Goal: Task Accomplishment & Management: Complete application form

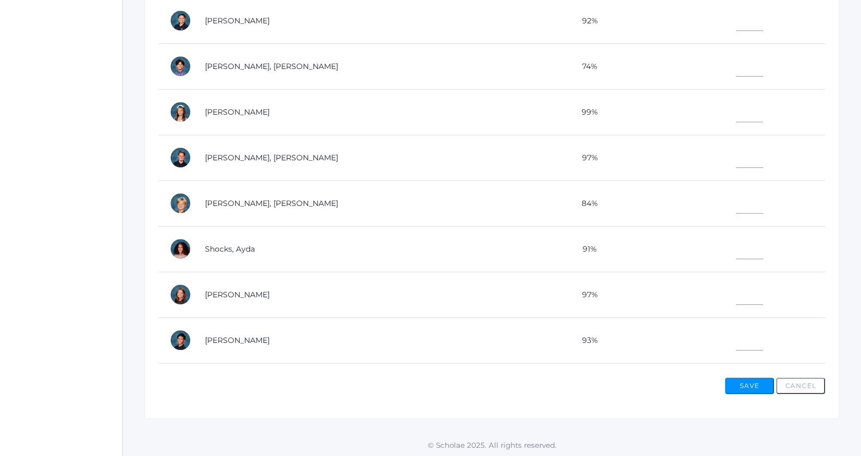
scroll to position [523, 0]
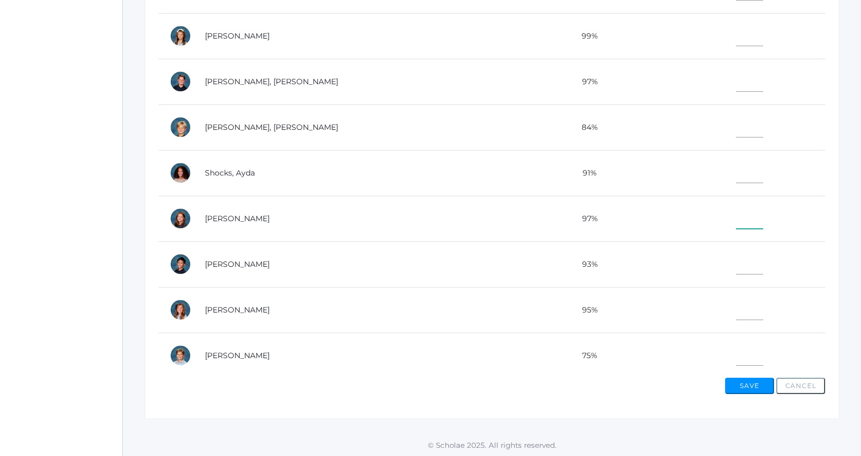
click at [736, 214] on input"] "text" at bounding box center [749, 216] width 27 height 24
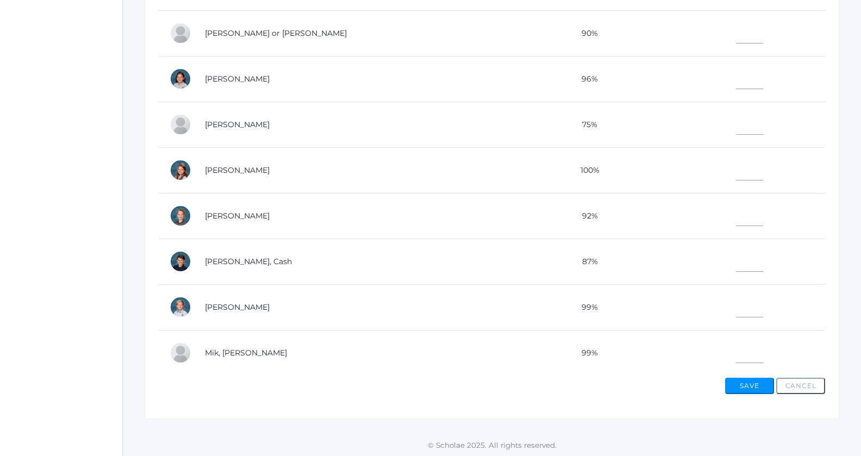
scroll to position [55, 0]
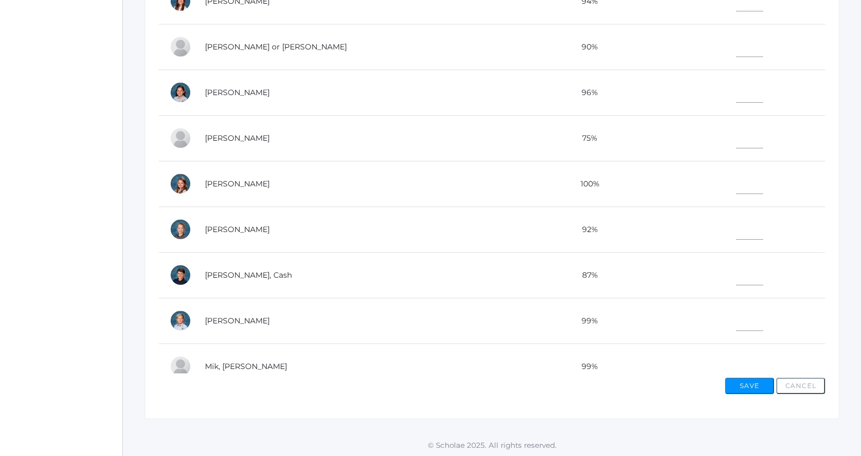
type input"] "20"
click at [736, 92] on input"] "text" at bounding box center [749, 90] width 27 height 24
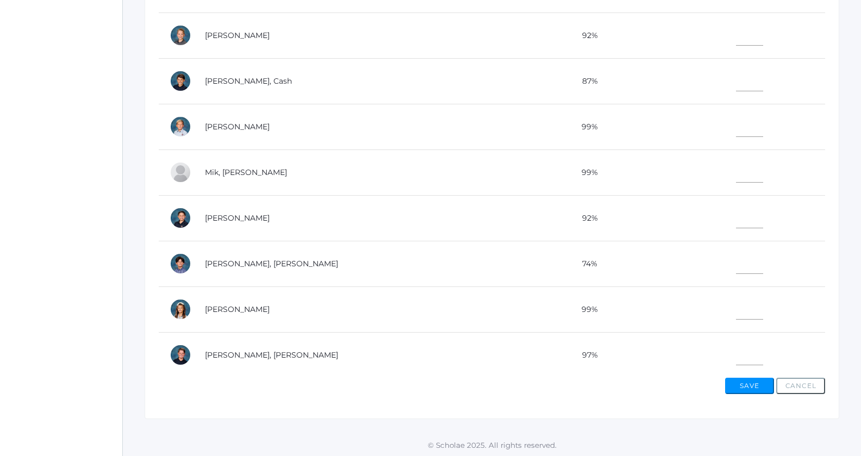
scroll to position [248, 0]
type input"] "20"
click at [736, 169] on input"] "text" at bounding box center [749, 171] width 27 height 24
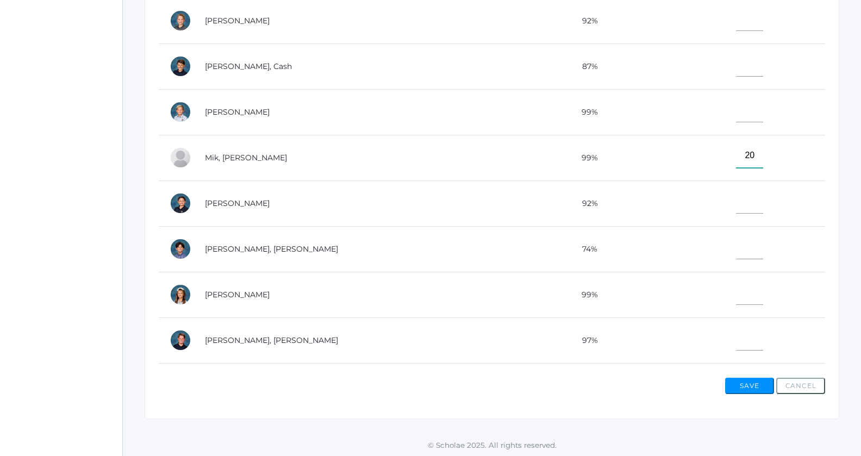
scroll to position [467, 0]
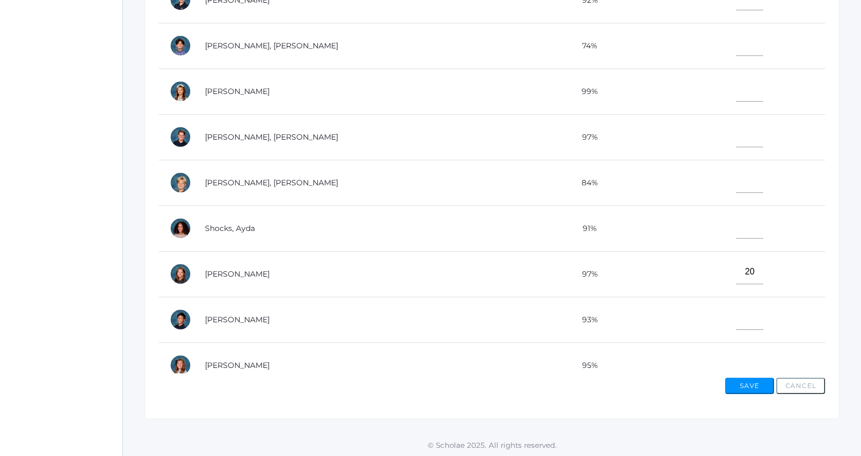
type input"] "20"
click at [736, 313] on input"] "text" at bounding box center [749, 317] width 27 height 24
type input"] "2"
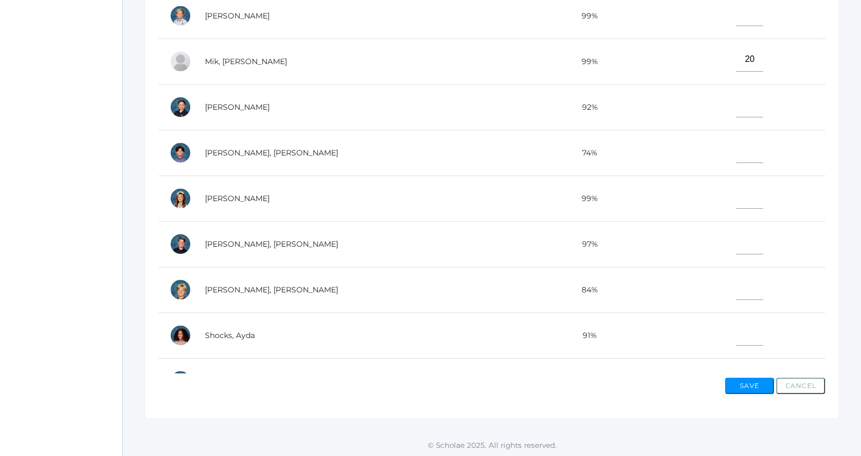
scroll to position [248, 0]
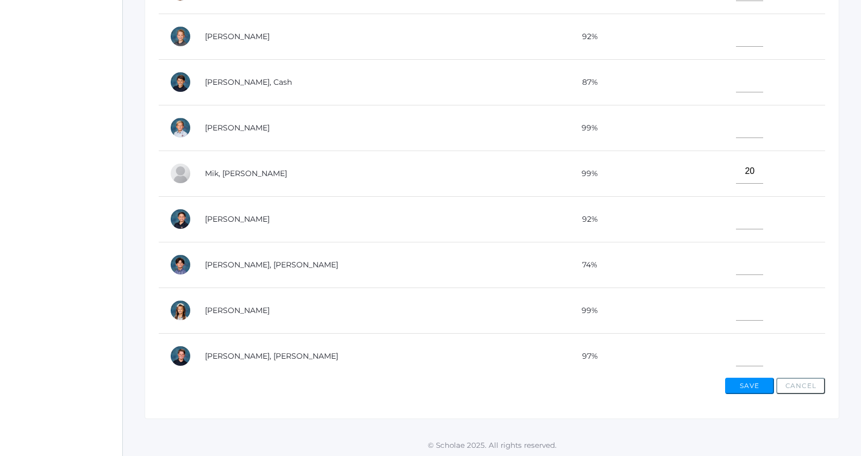
type input"] "17"
click at [736, 38] on input"] "text" at bounding box center [749, 34] width 27 height 24
type input"] "16"
click at [736, 308] on input"] "text" at bounding box center [749, 308] width 27 height 24
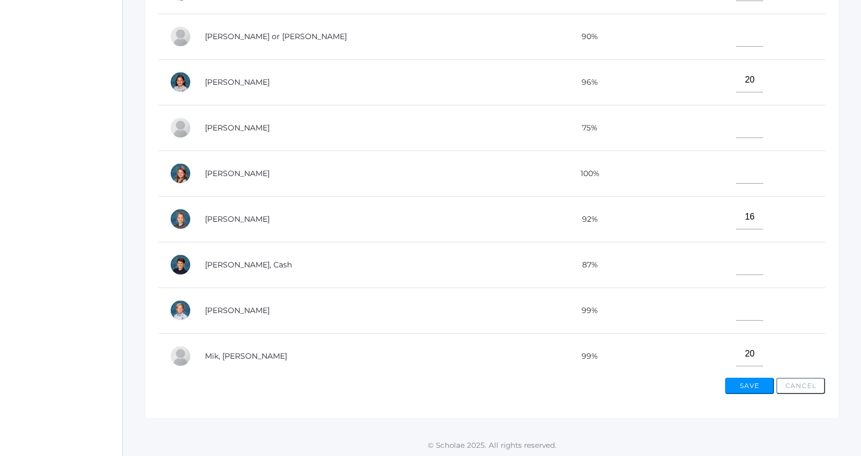
scroll to position [0, 0]
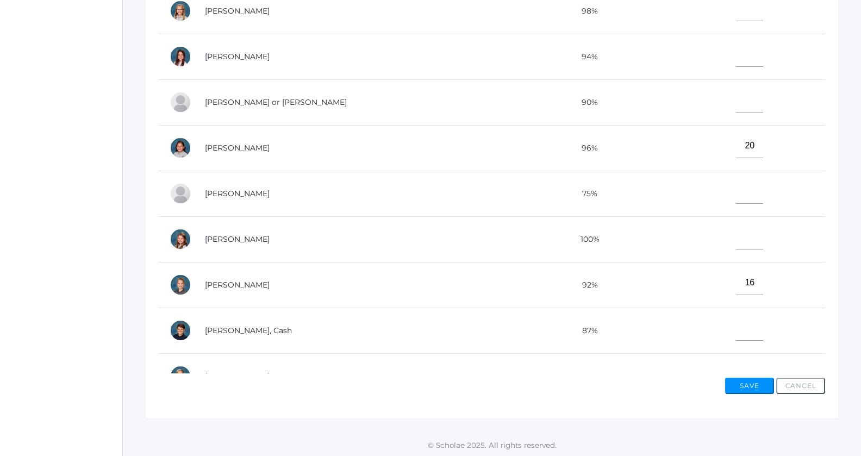
type input"] "20"
click at [736, 51] on input"] "text" at bounding box center [749, 54] width 27 height 24
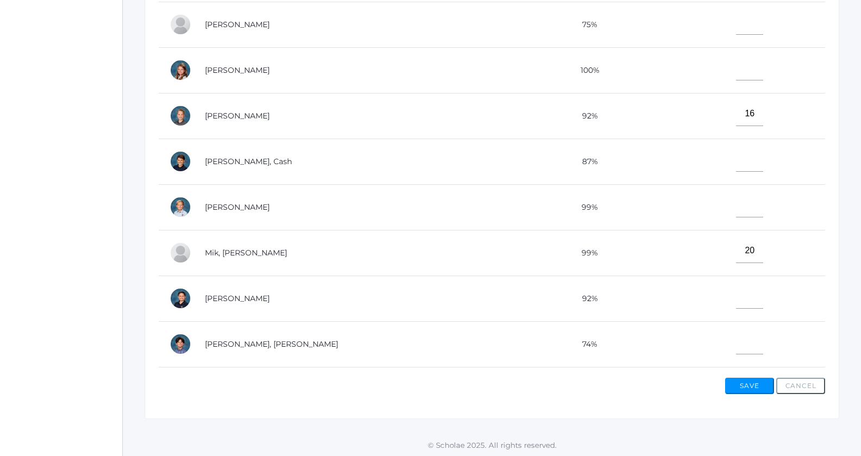
scroll to position [183, 0]
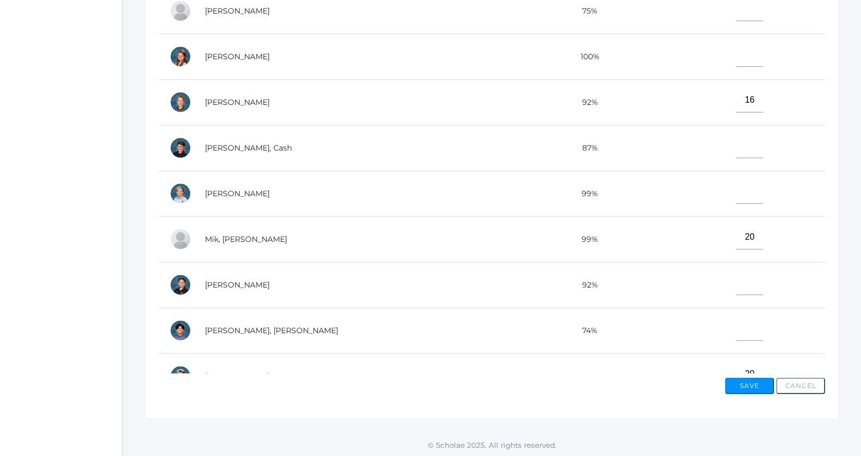
type input"] "17"
click at [736, 333] on input"] "text" at bounding box center [749, 328] width 27 height 24
type input"] "16"
click at [736, 282] on input"] "text" at bounding box center [749, 283] width 27 height 24
type input"] "19"
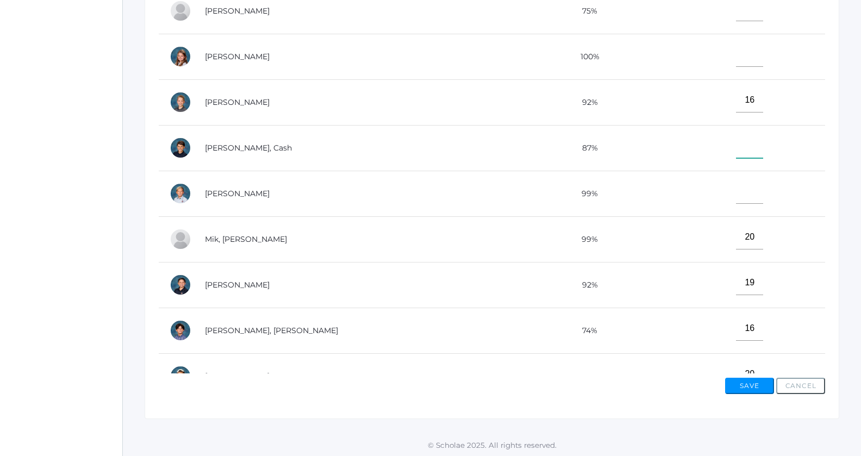
click at [736, 147] on input"] "text" at bounding box center [749, 146] width 27 height 24
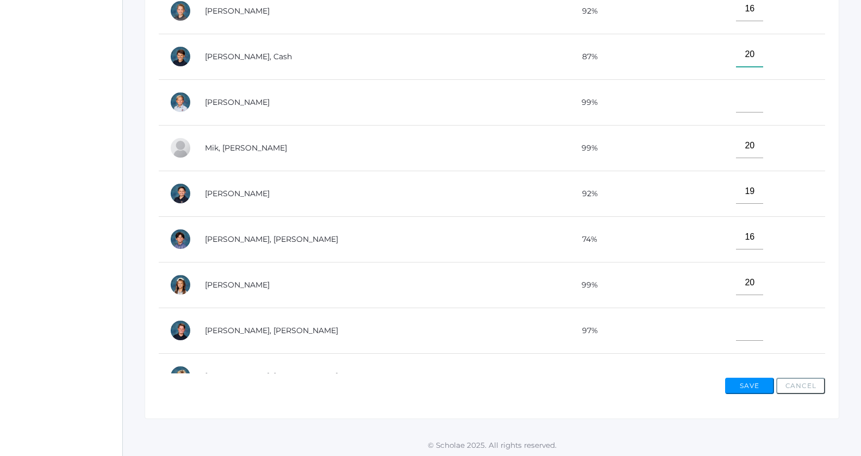
scroll to position [0, 0]
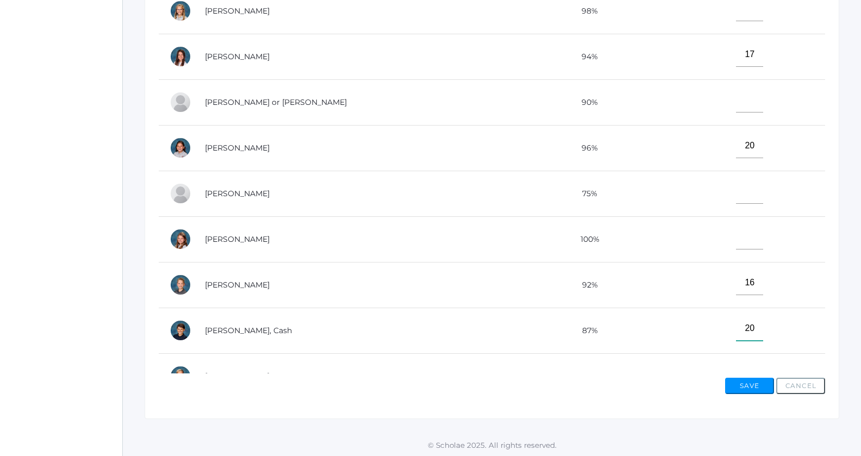
type input"] "20"
click at [737, 193] on input"] "text" at bounding box center [749, 191] width 27 height 24
type input"] "2"
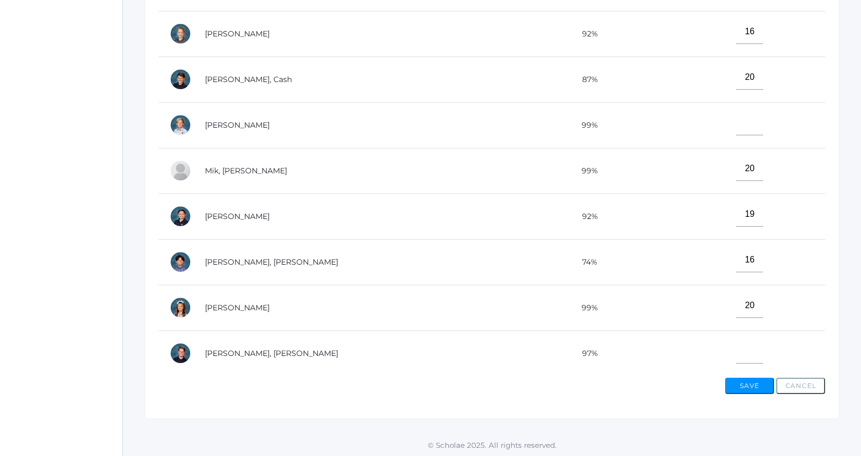
scroll to position [305, 0]
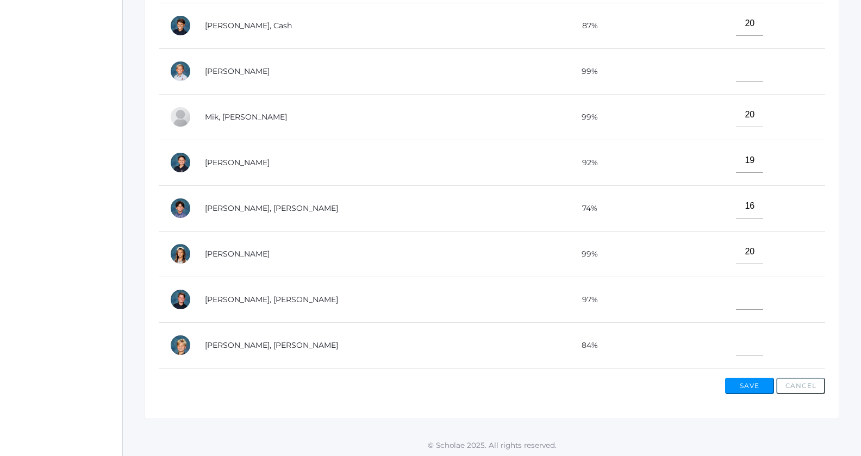
type input"] "17"
click at [736, 340] on input"] "text" at bounding box center [749, 343] width 27 height 24
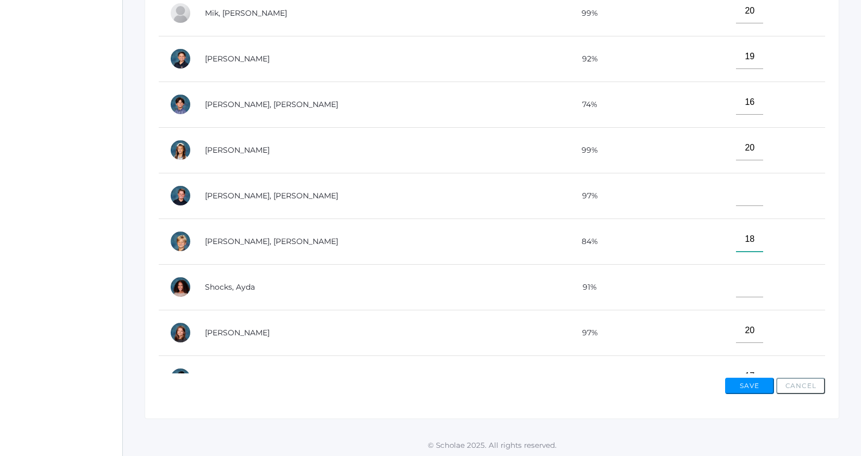
scroll to position [523, 0]
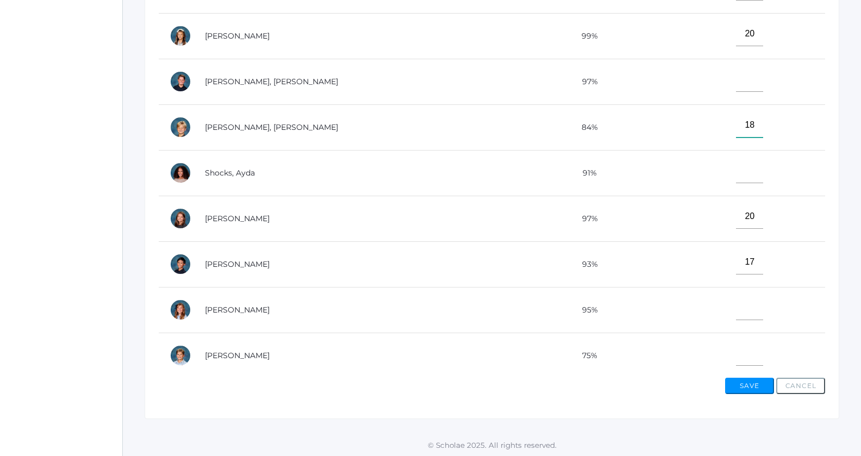
type input"] "18"
click at [736, 307] on input"] "text" at bounding box center [749, 308] width 27 height 24
type input"] "19"
click at [736, 344] on input"] "text" at bounding box center [749, 353] width 27 height 24
type input"] "0"
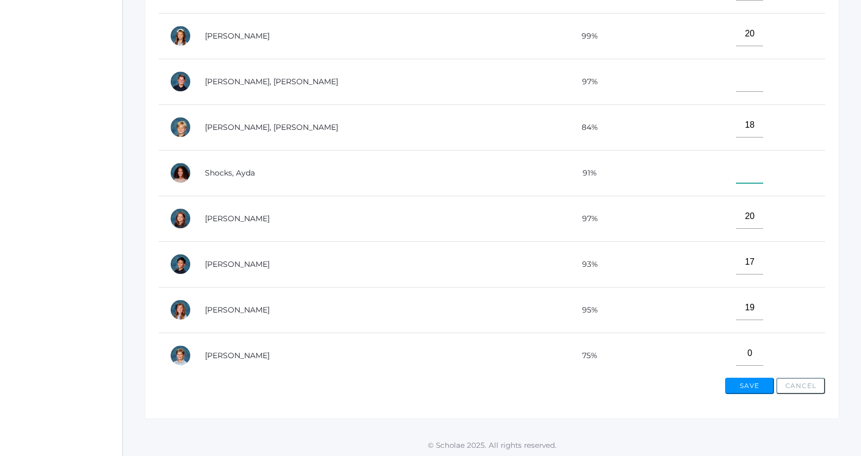
click at [736, 171] on input"] "text" at bounding box center [749, 171] width 27 height 24
type input"] "18"
click at [736, 83] on input"] "text" at bounding box center [749, 79] width 27 height 24
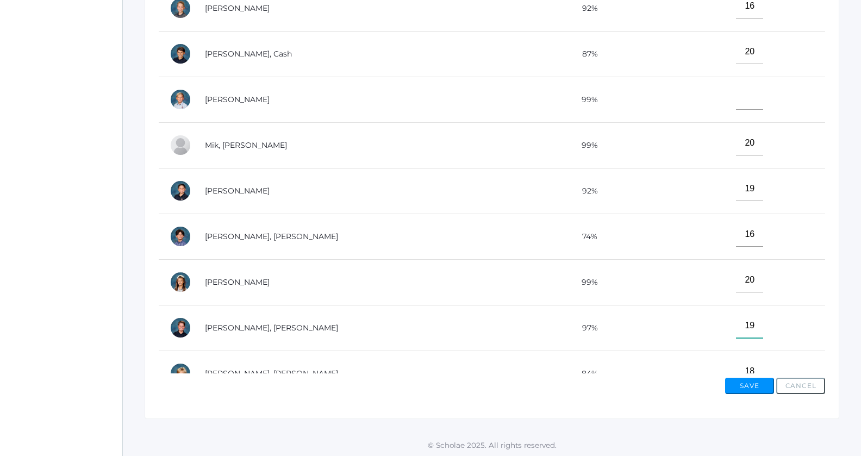
scroll to position [269, 0]
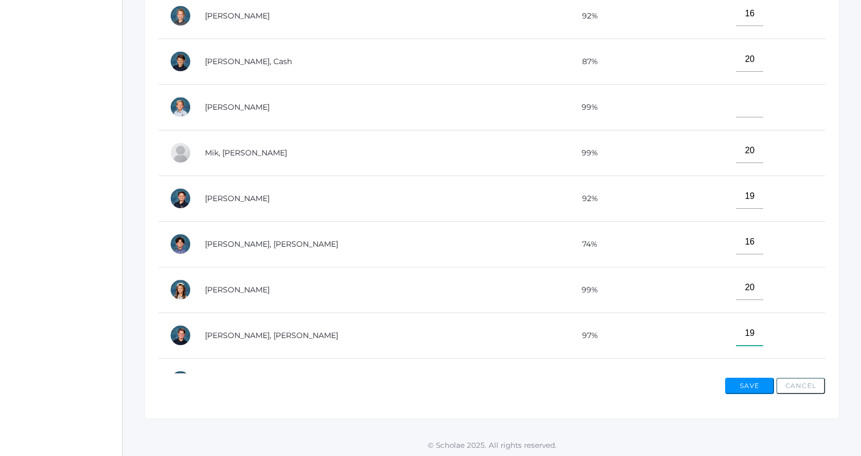
type input"] "19"
click at [736, 98] on input"] "text" at bounding box center [749, 105] width 27 height 24
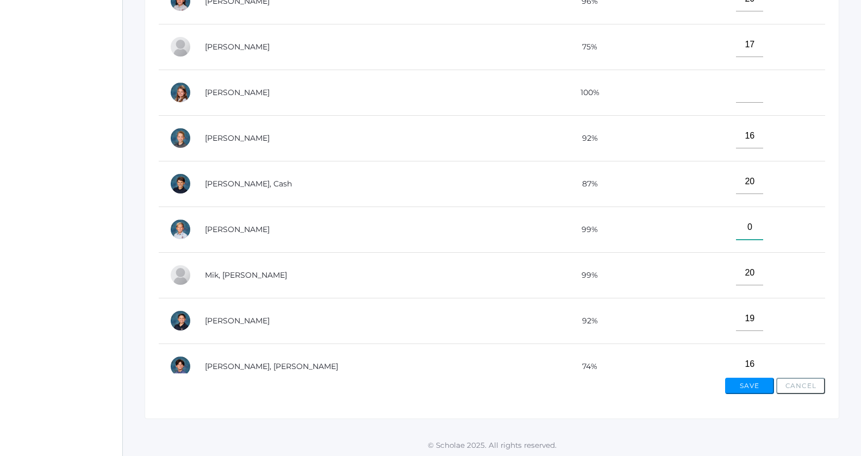
scroll to position [45, 0]
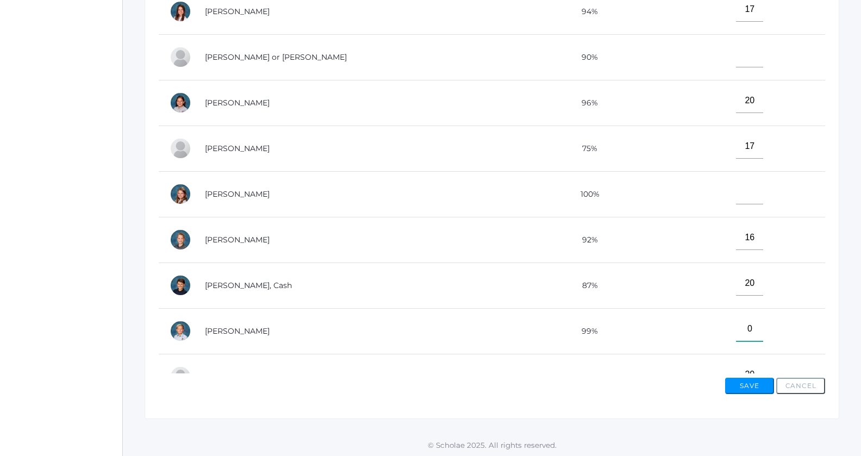
type input"] "0"
click at [736, 186] on input"] "text" at bounding box center [749, 192] width 27 height 24
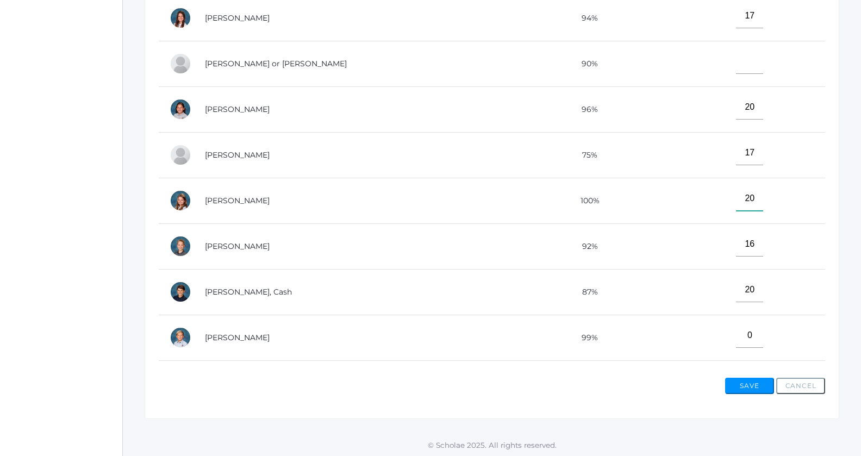
scroll to position [35, 0]
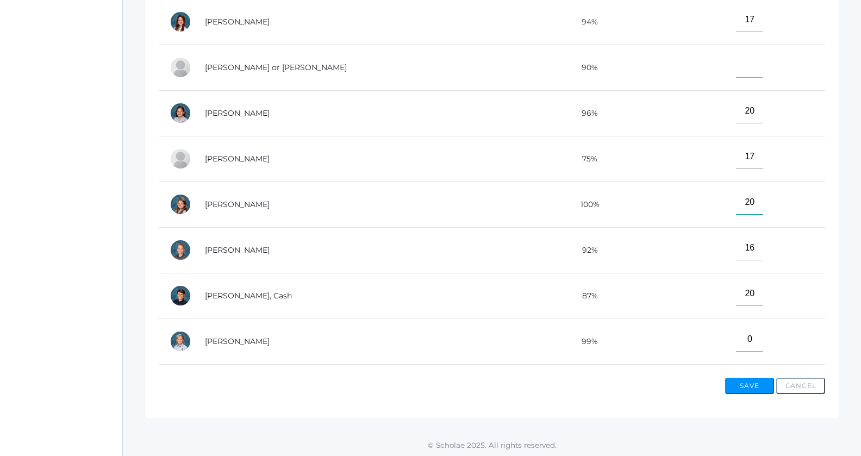
type input"] "20"
click at [736, 61] on input"] "text" at bounding box center [749, 65] width 27 height 24
type input"] "17"
click at [743, 386] on button "Save" at bounding box center [749, 386] width 49 height 16
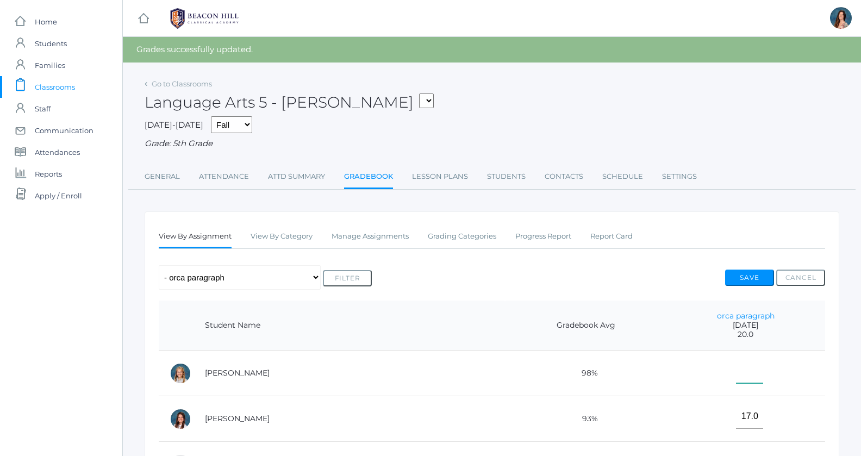
click at [736, 373] on input"] "text" at bounding box center [749, 371] width 27 height 24
type input"] "18"
click at [759, 279] on button "Save" at bounding box center [749, 278] width 49 height 16
